Goal: Transaction & Acquisition: Purchase product/service

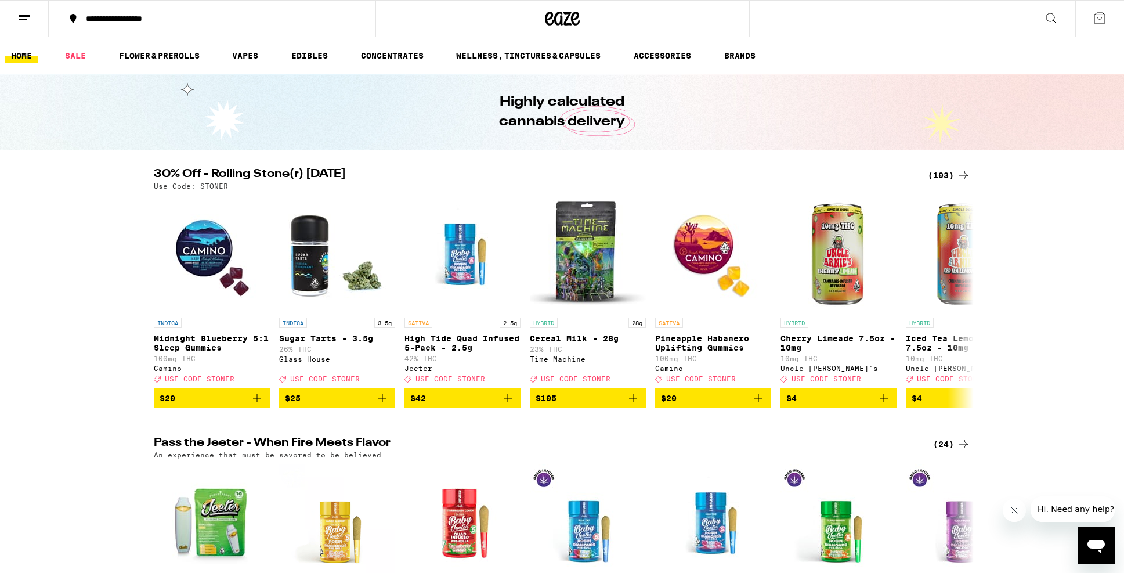
click at [955, 173] on div "(103)" at bounding box center [949, 175] width 43 height 14
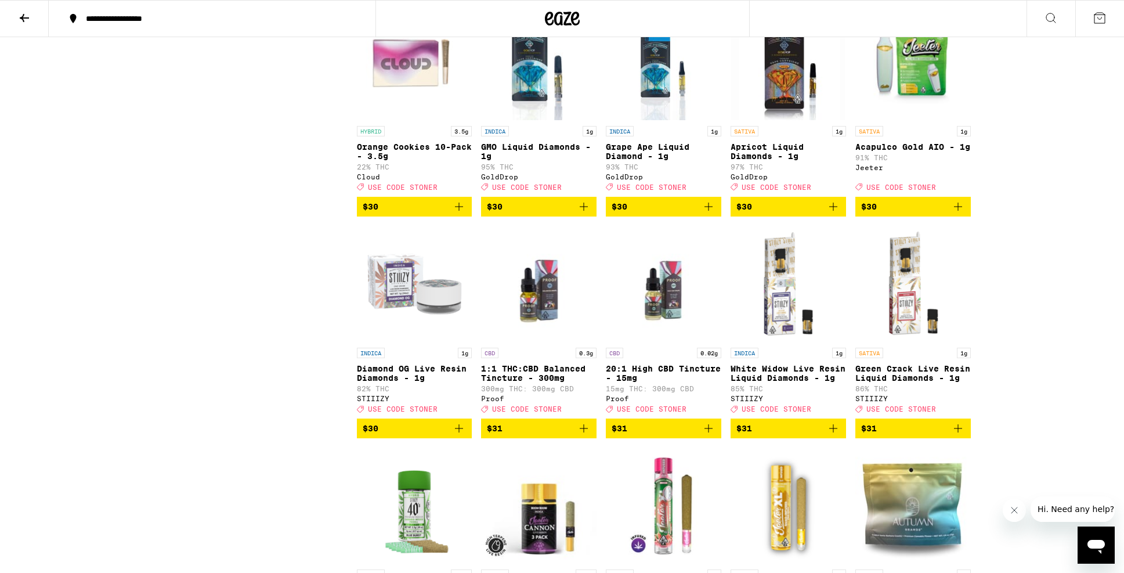
scroll to position [3265, 0]
